Goal: Task Accomplishment & Management: Manage account settings

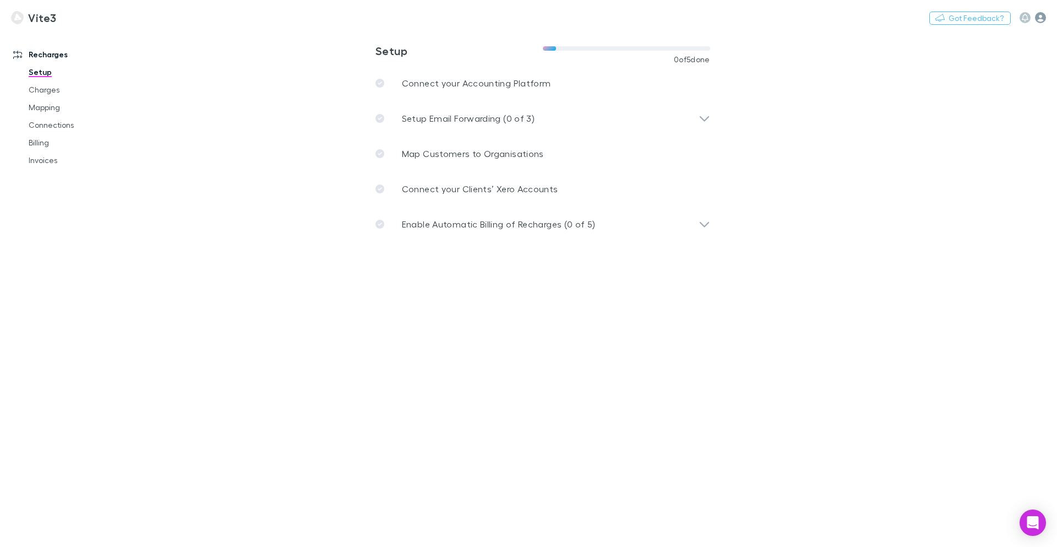
click at [1041, 19] on icon "button" at bounding box center [1040, 17] width 11 height 11
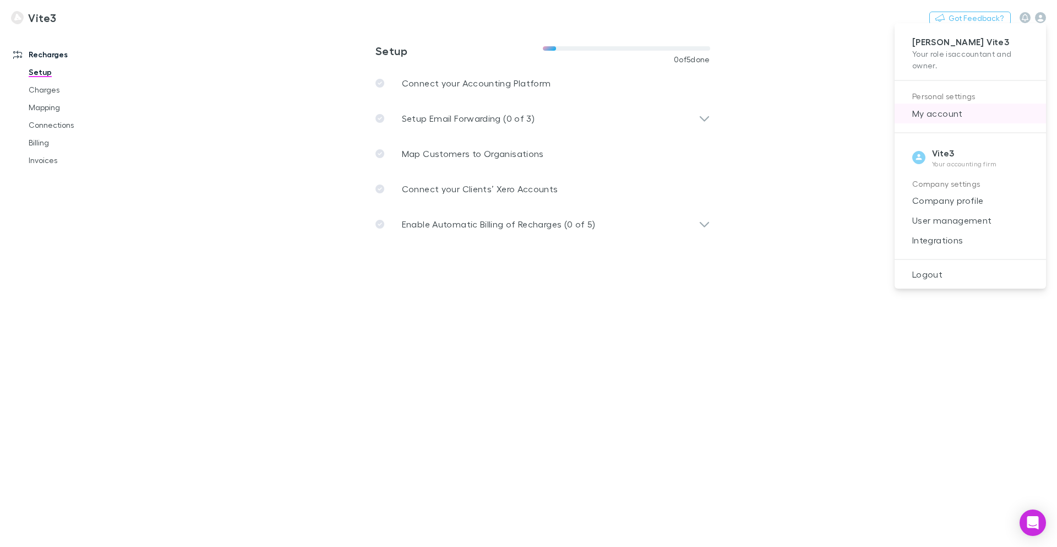
click at [947, 113] on span "My account" at bounding box center [970, 113] width 134 height 13
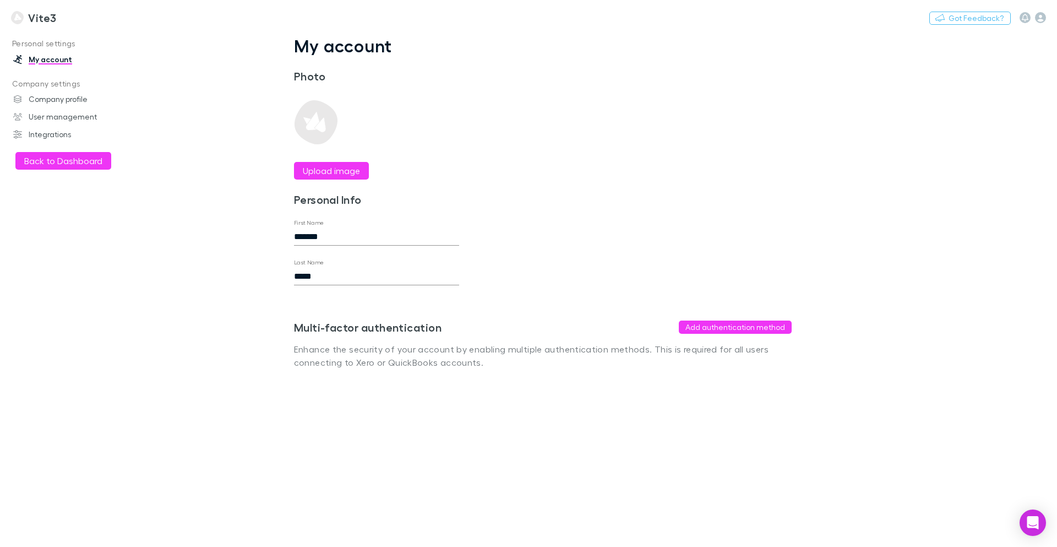
click at [790, 370] on div "My account Photo Upload image Personal Info First Name ******* Last Name ***** …" at bounding box center [543, 210] width 550 height 351
click at [577, 328] on div "Multi-factor authentication Add authentication method" at bounding box center [543, 326] width 498 height 13
click at [719, 330] on button "Add authentication method" at bounding box center [735, 326] width 113 height 13
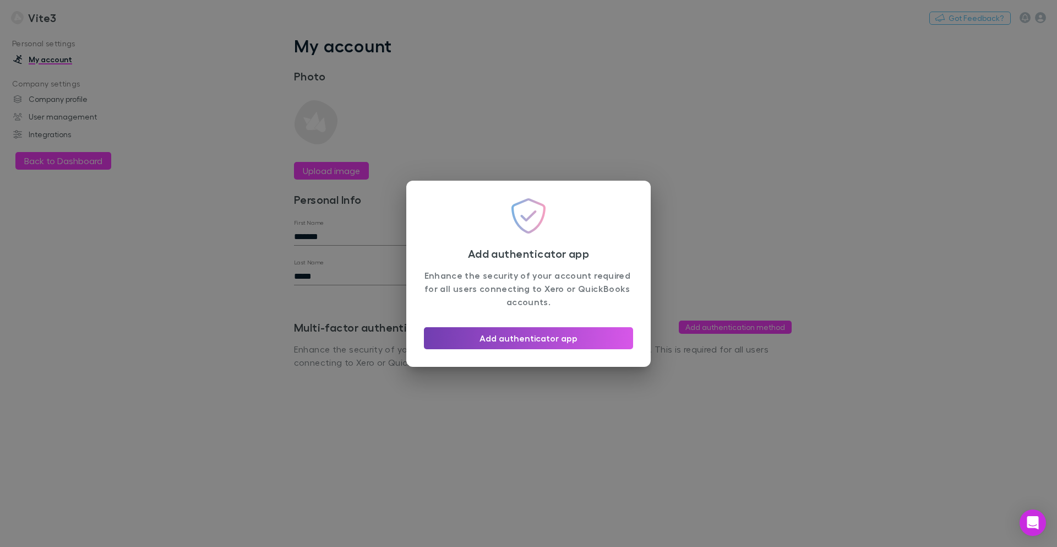
click at [555, 341] on button "Add authenticator app" at bounding box center [528, 338] width 209 height 22
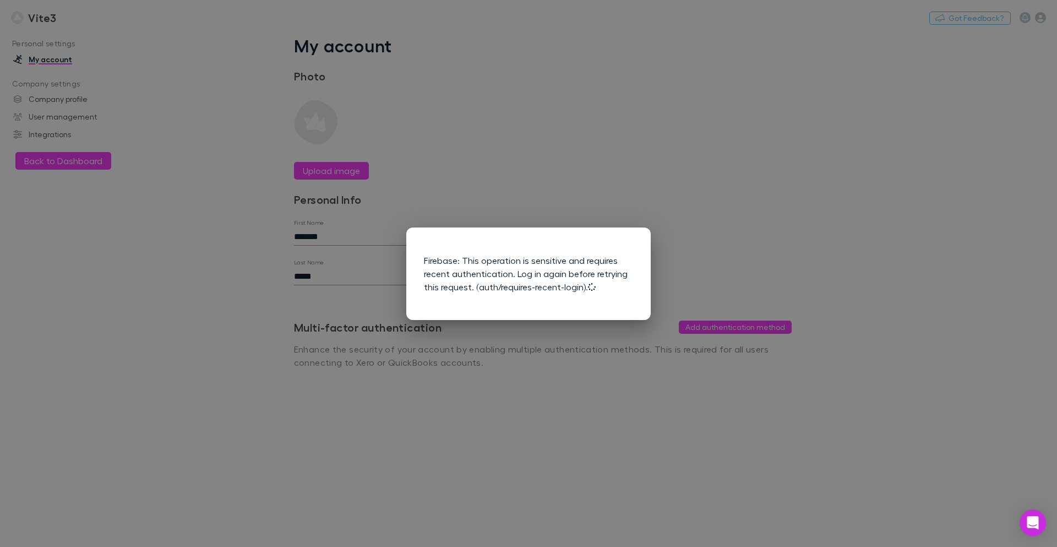
click at [738, 339] on div "Firebase: This operation is sensitive and requires recent authentication. Log i…" at bounding box center [528, 273] width 1057 height 547
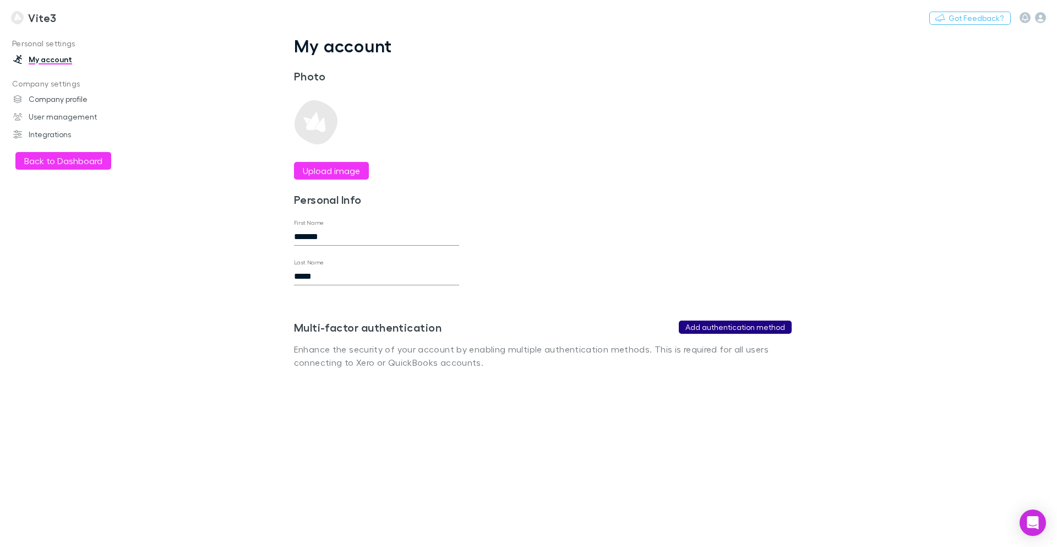
click at [738, 329] on button "Add authentication method" at bounding box center [735, 326] width 113 height 13
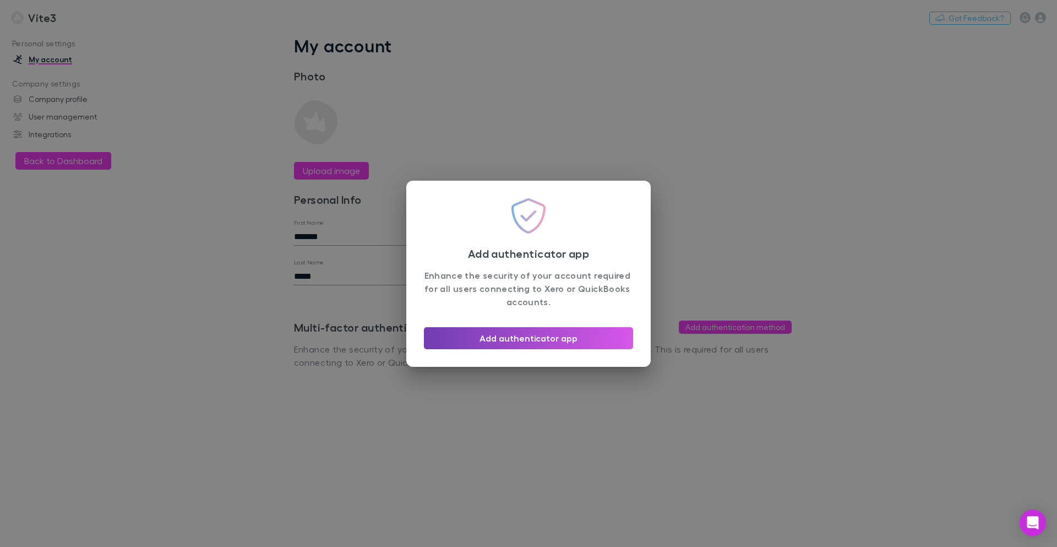
click at [560, 343] on button "Add authenticator app" at bounding box center [528, 338] width 209 height 22
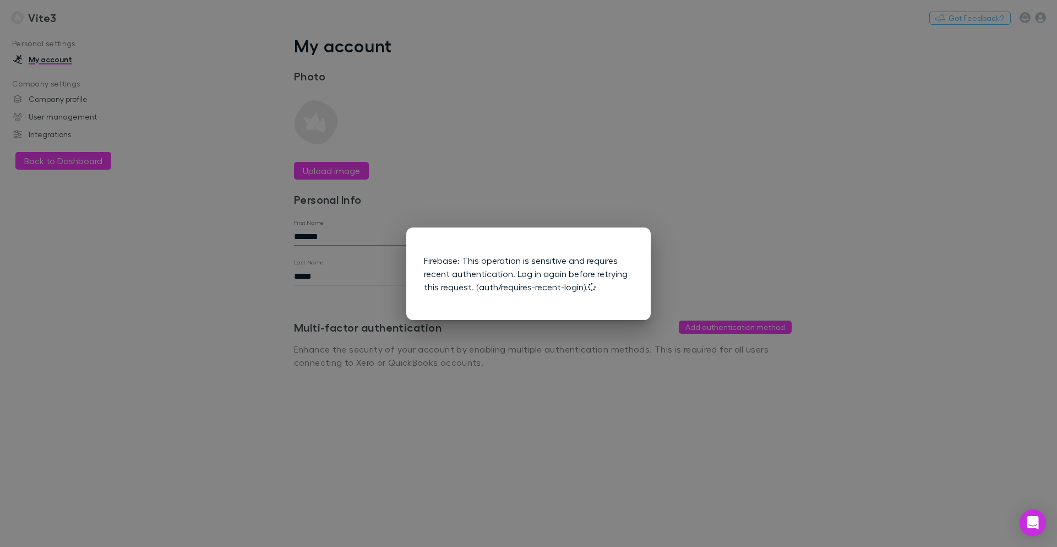
click at [582, 155] on div "Firebase: This operation is sensitive and requires recent authentication. Log i…" at bounding box center [528, 273] width 1057 height 547
